Goal: Transaction & Acquisition: Purchase product/service

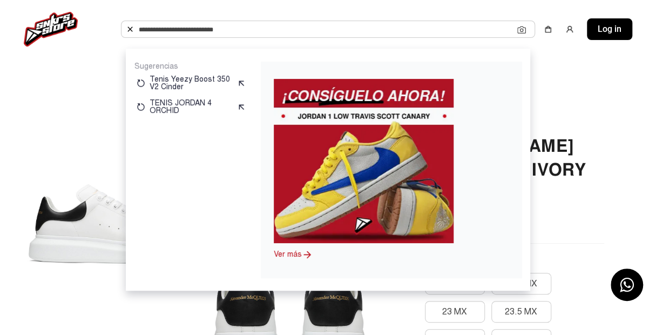
click at [493, 30] on input "text" at bounding box center [328, 29] width 379 height 16
click at [490, 32] on input "text" at bounding box center [328, 29] width 379 height 16
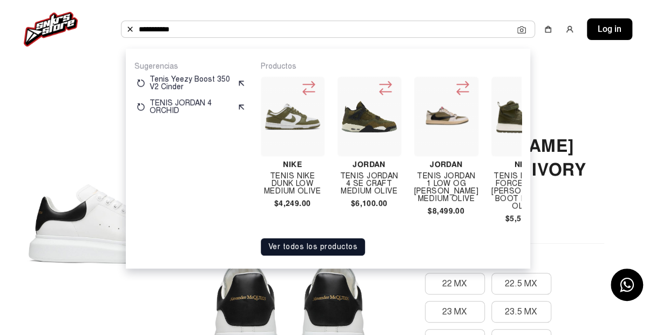
type input "**********"
copy div "JORDAN 1 LOW OG TRAVIS SCOTT MEDIUM OLIVE $8,499.00"
click at [474, 213] on div "Jordan TENIS JORDAN 1 LOW OG TRAVIS SCOTT MEDIUM OLIVE $8,499.00" at bounding box center [446, 148] width 64 height 142
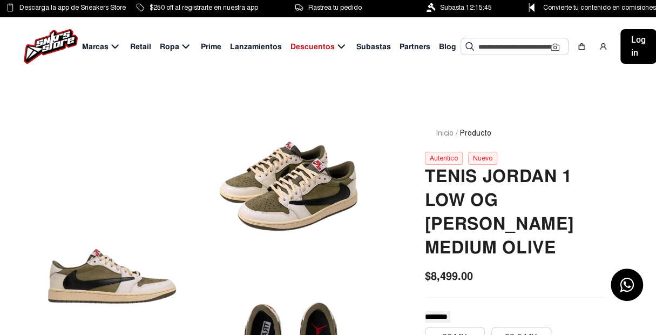
click at [495, 50] on input "text" at bounding box center [515, 46] width 72 height 16
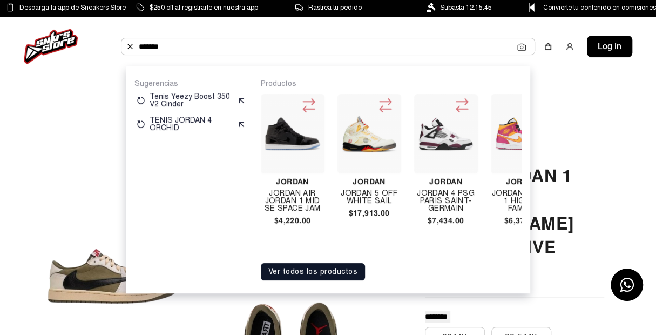
type input "******"
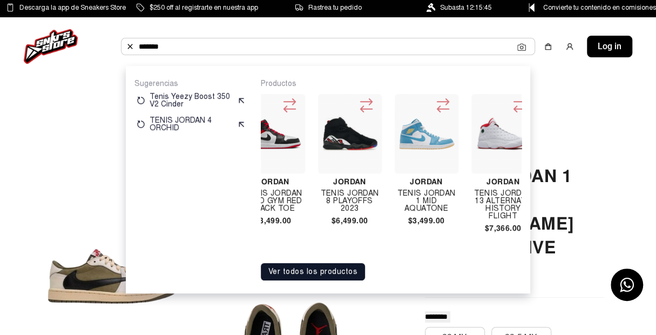
scroll to position [0, 1180]
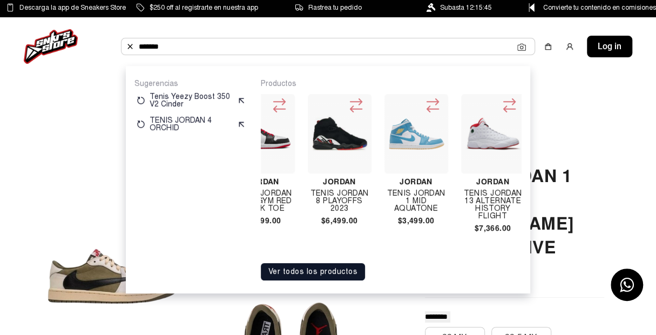
click at [518, 247] on div "[PERSON_NAME] Air [PERSON_NAME] 1 Mid Se Space Jam $4,220.00 [PERSON_NAME] 5 Of…" at bounding box center [391, 173] width 261 height 168
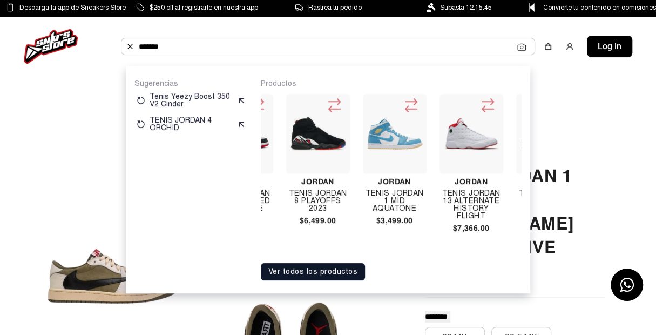
click at [514, 258] on div "Productos [PERSON_NAME] Air [PERSON_NAME] 1 Mid Se Space Jam $4,220.00 [PERSON_…" at bounding box center [391, 179] width 261 height 201
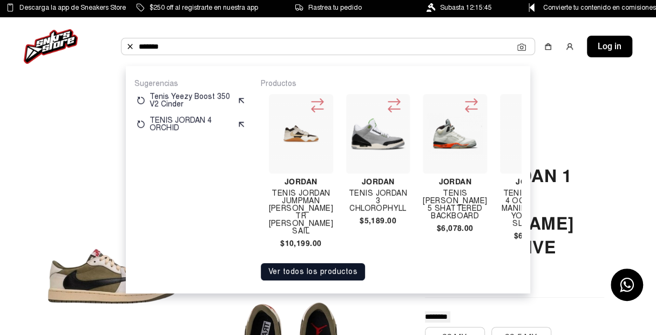
scroll to position [0, 1987]
